Goal: Transaction & Acquisition: Download file/media

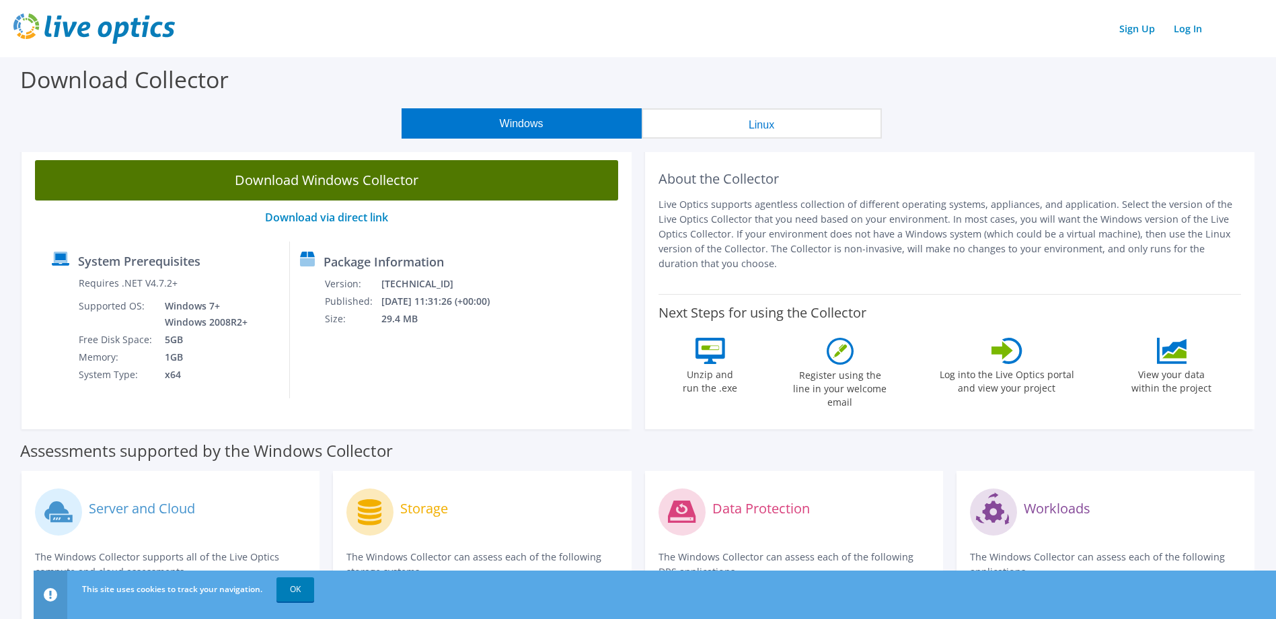
click at [338, 184] on link "Download Windows Collector" at bounding box center [326, 180] width 583 height 40
click at [348, 186] on link "Download Windows Collector" at bounding box center [326, 180] width 583 height 40
